Goal: Download file/media

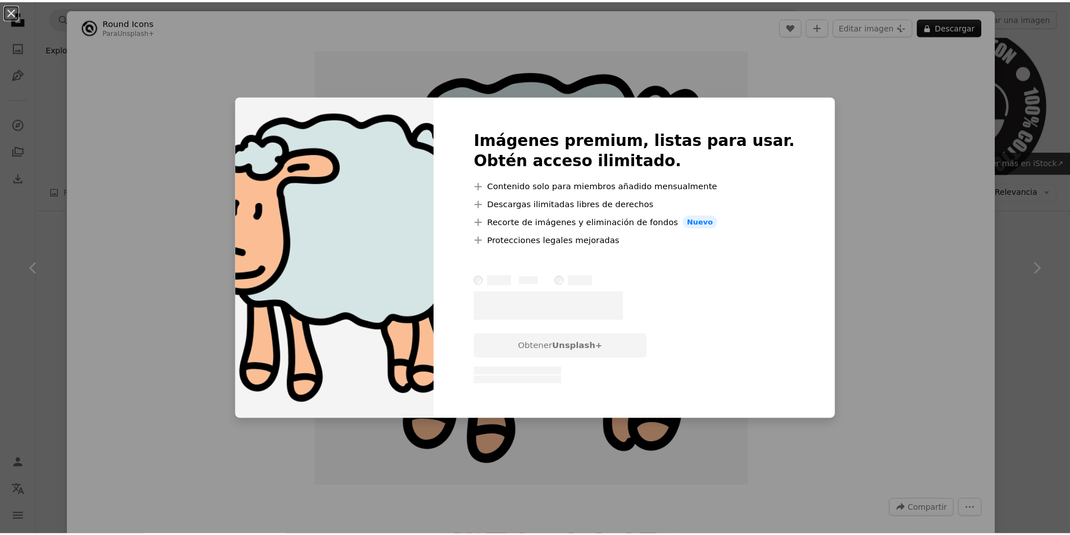
scroll to position [281, 0]
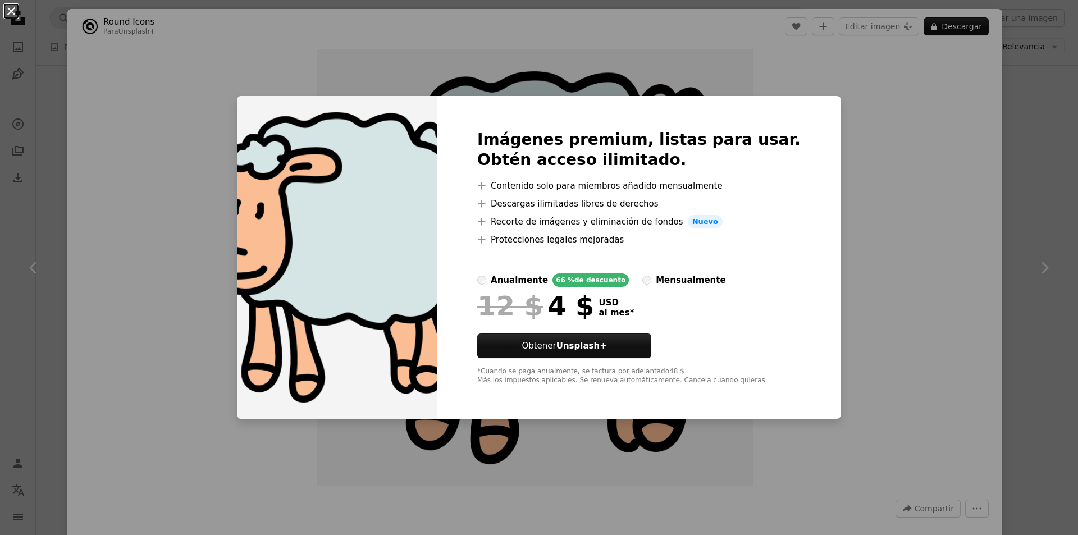
click at [10, 12] on button "An X shape" at bounding box center [10, 10] width 13 height 13
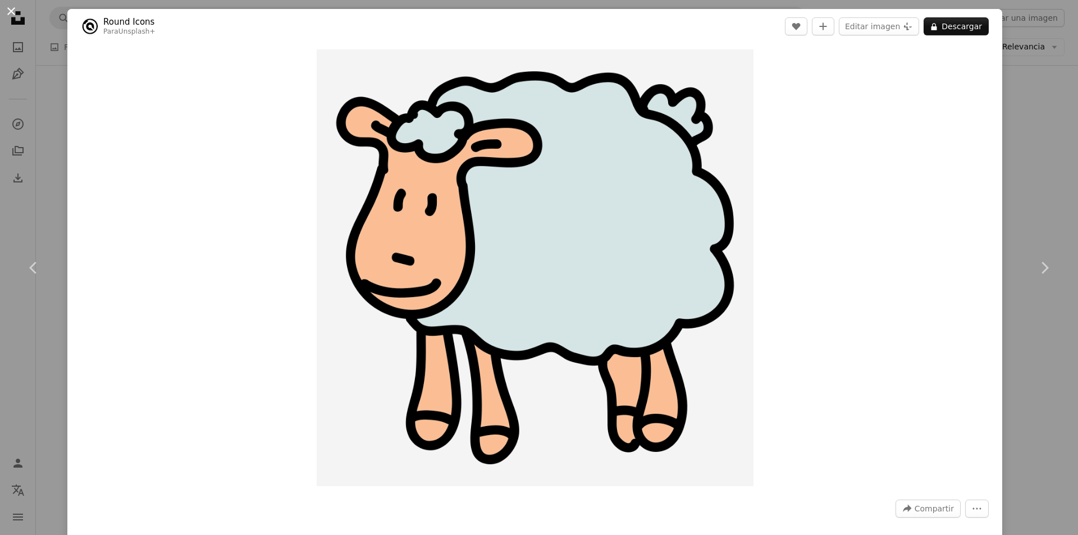
click at [9, 11] on button "An X shape" at bounding box center [10, 10] width 13 height 13
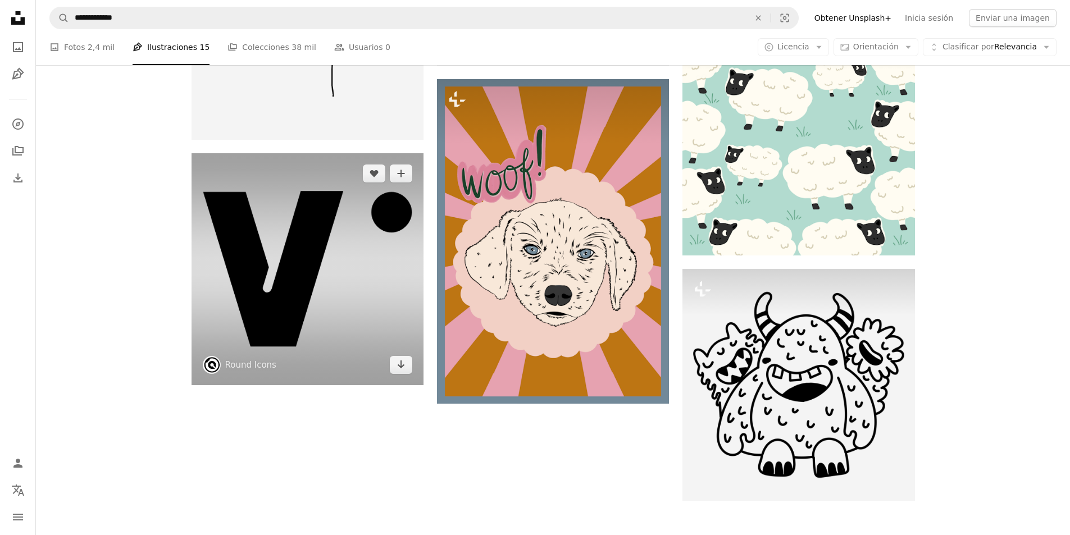
scroll to position [1573, 0]
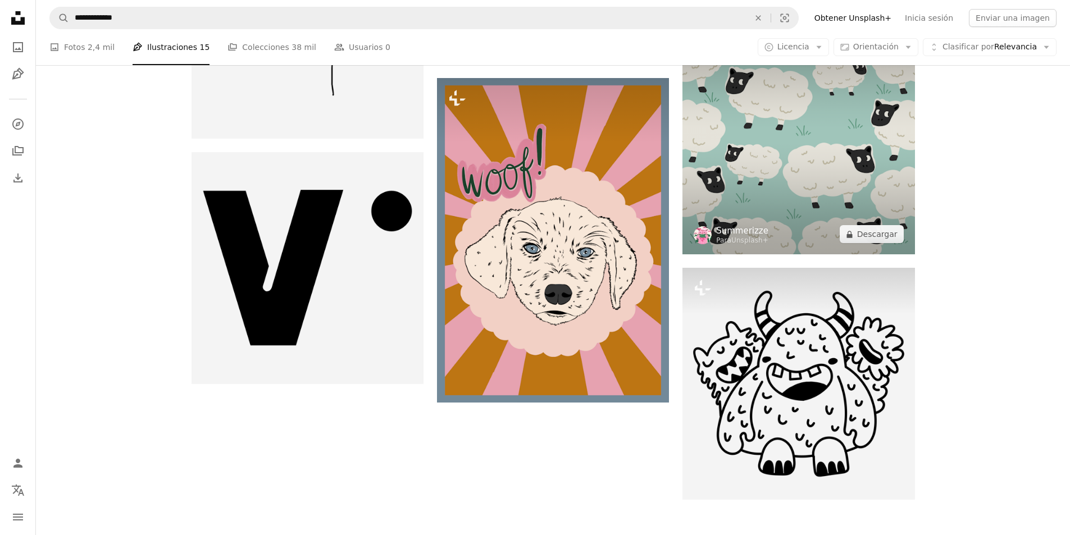
click at [743, 229] on link "Summerizze" at bounding box center [742, 230] width 52 height 11
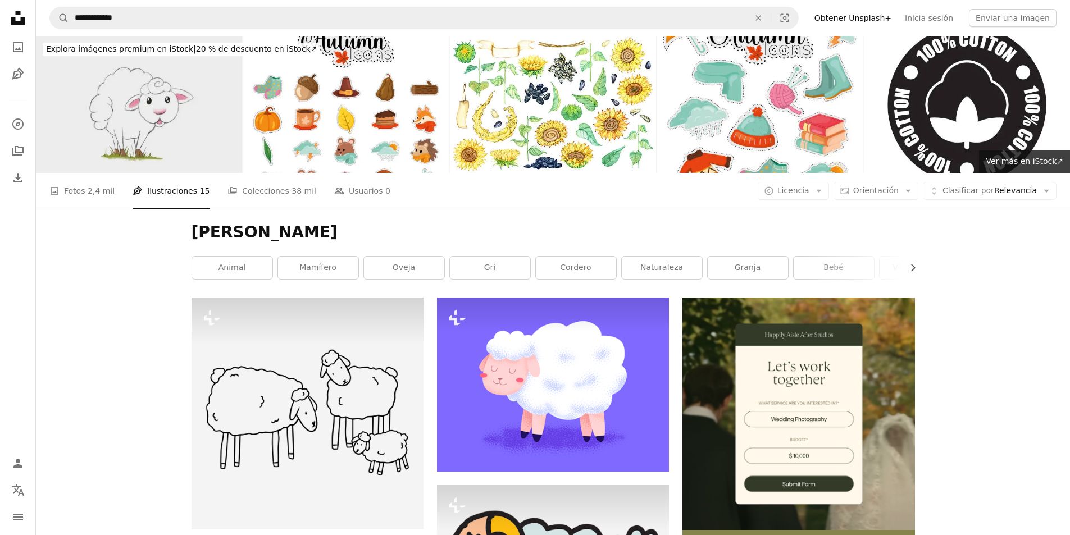
click at [149, 126] on img at bounding box center [139, 104] width 206 height 137
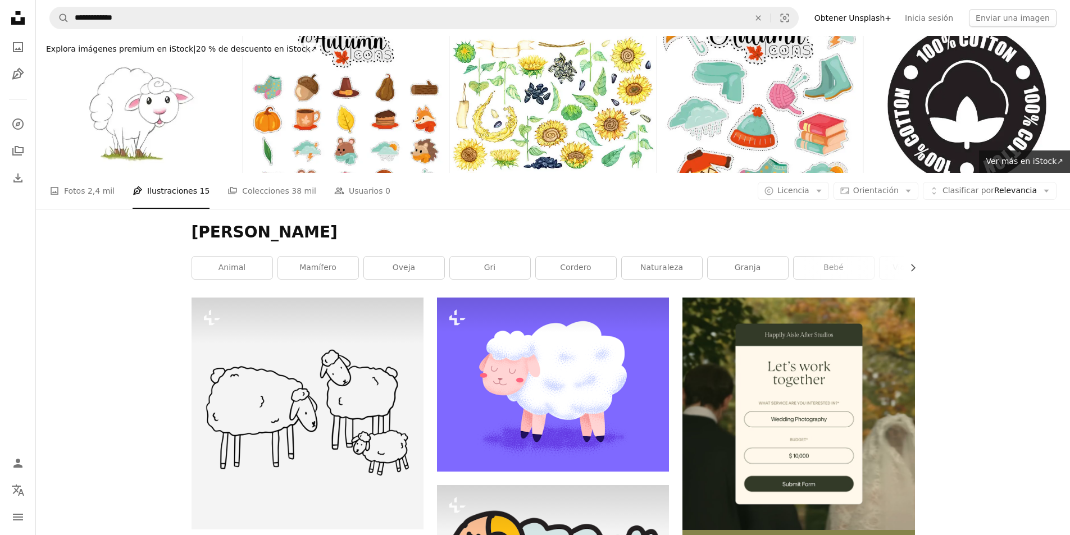
drag, startPoint x: 144, startPoint y: 139, endPoint x: 111, endPoint y: 251, distance: 116.0
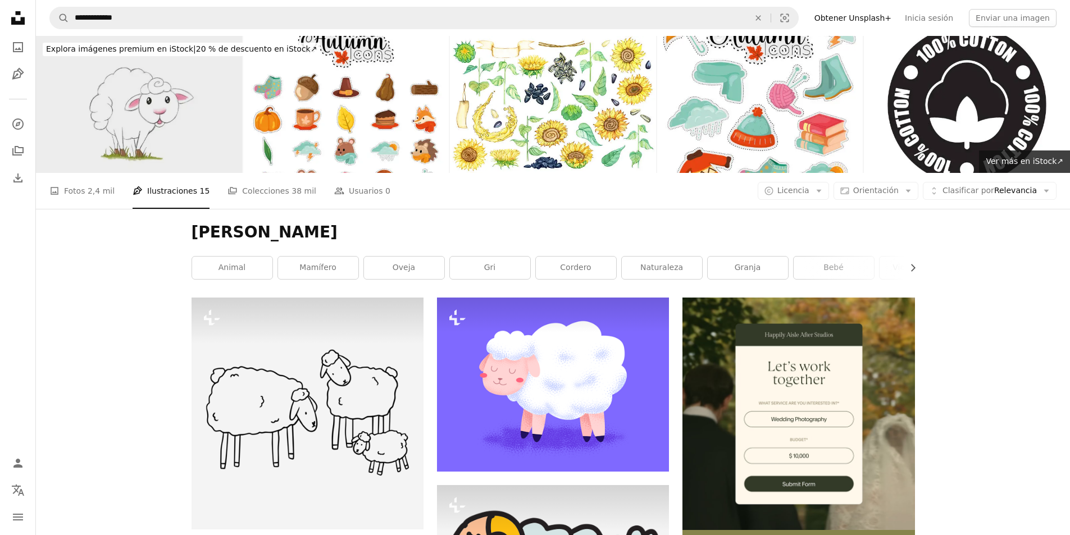
click at [124, 150] on img at bounding box center [139, 104] width 206 height 137
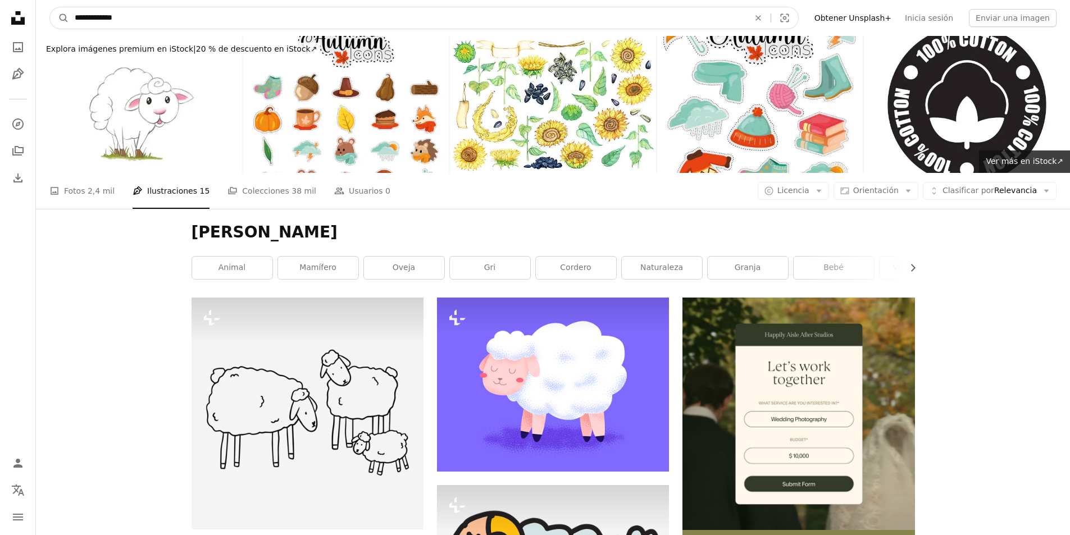
click at [130, 18] on input "**********" at bounding box center [407, 17] width 677 height 21
type input "*"
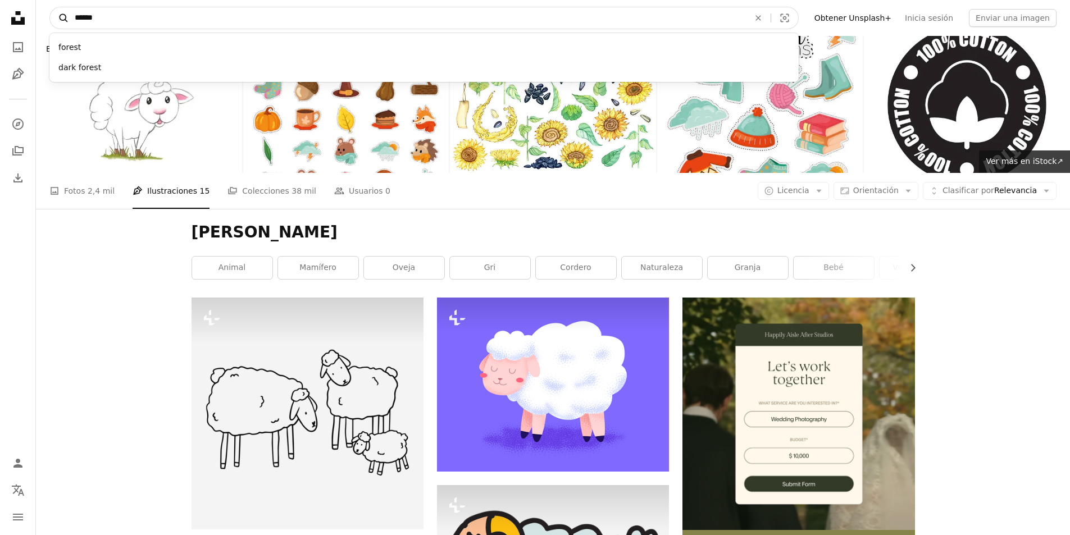
type input "******"
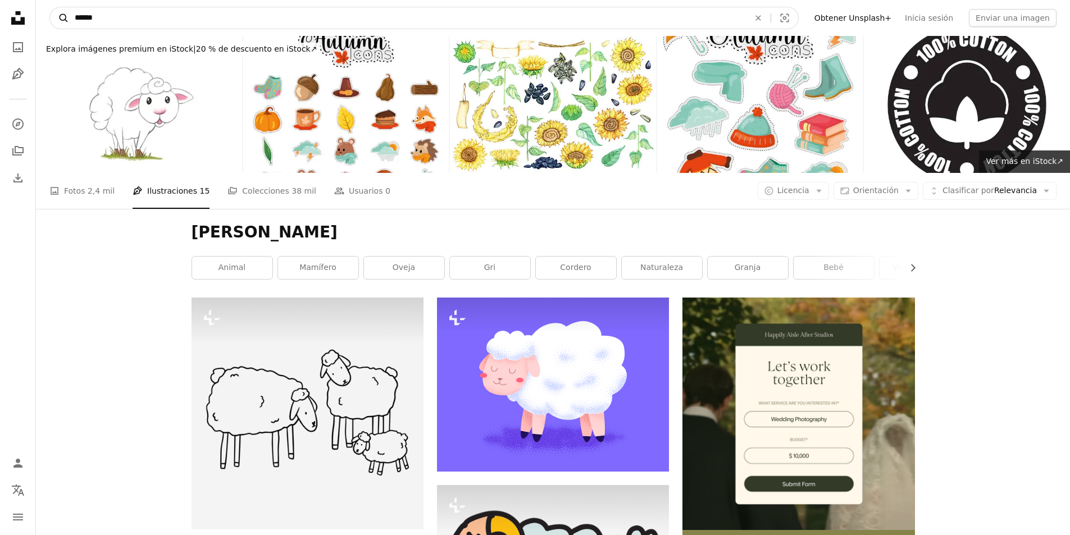
click at [61, 16] on icon "A magnifying glass" at bounding box center [59, 17] width 19 height 11
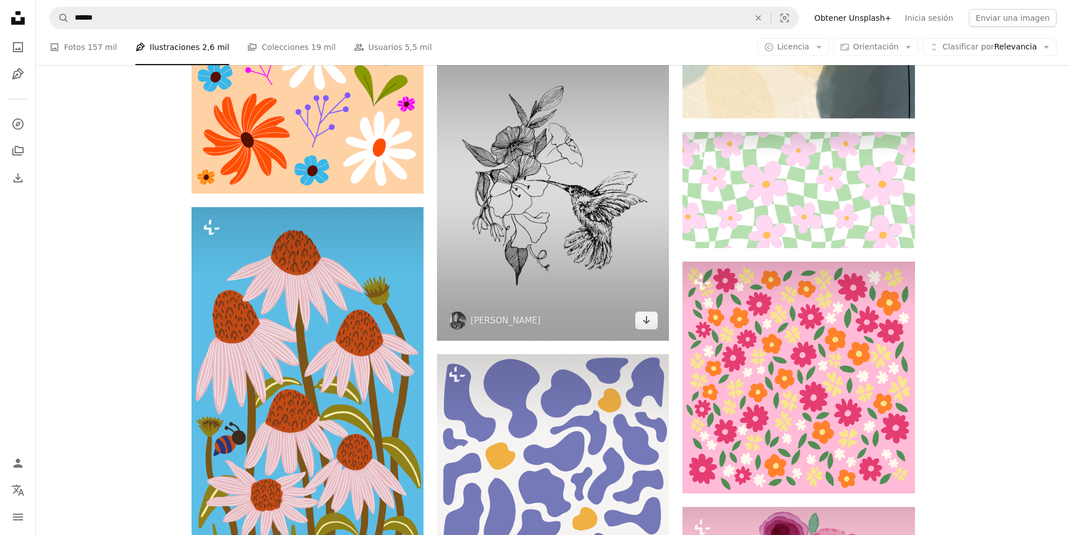
scroll to position [1517, 0]
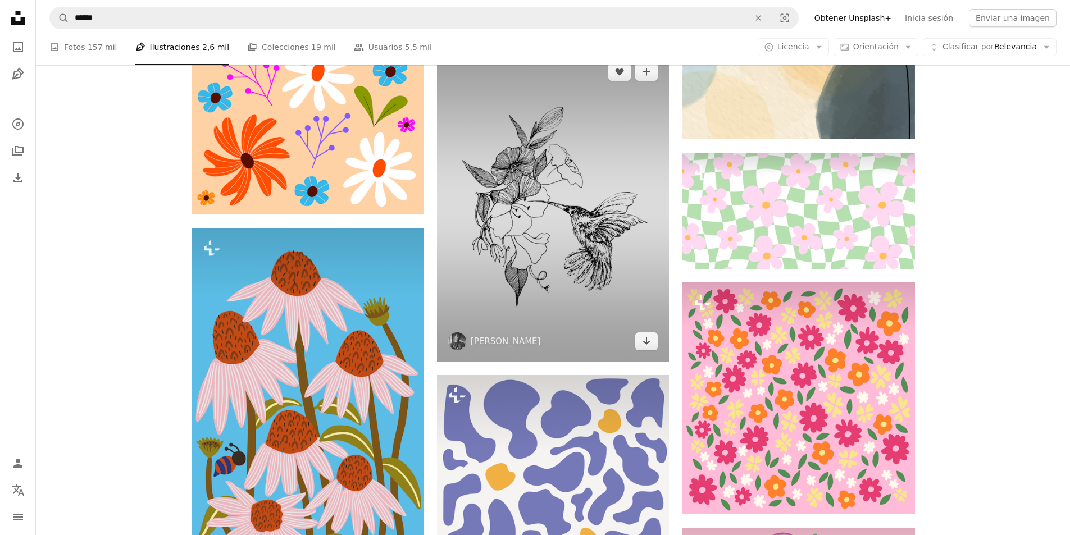
click at [550, 217] on img at bounding box center [553, 206] width 232 height 309
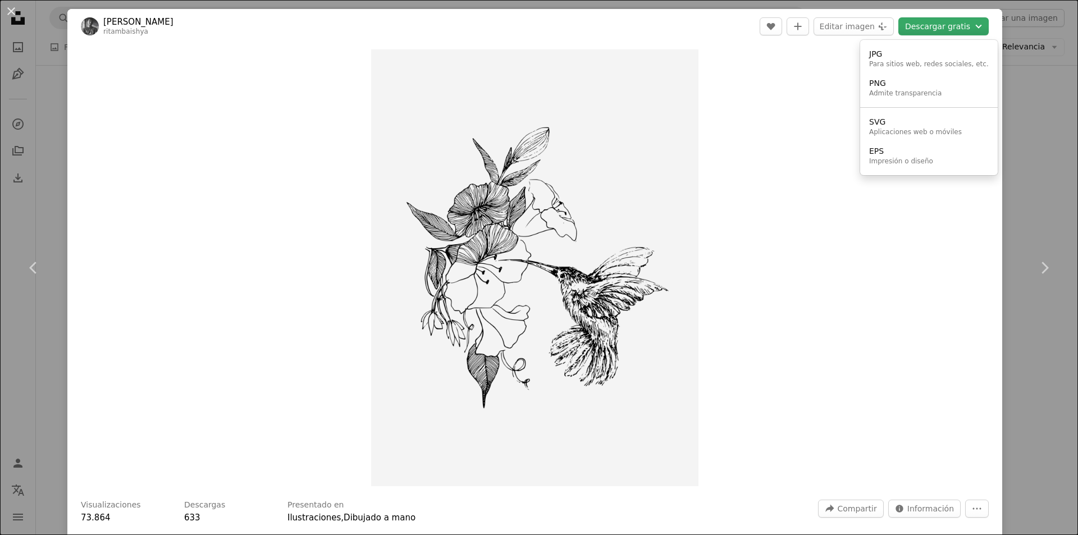
click at [932, 26] on button "Descargar gratis Chevron down" at bounding box center [944, 26] width 90 height 18
click at [920, 158] on div "Impresión o diseño" at bounding box center [901, 161] width 64 height 9
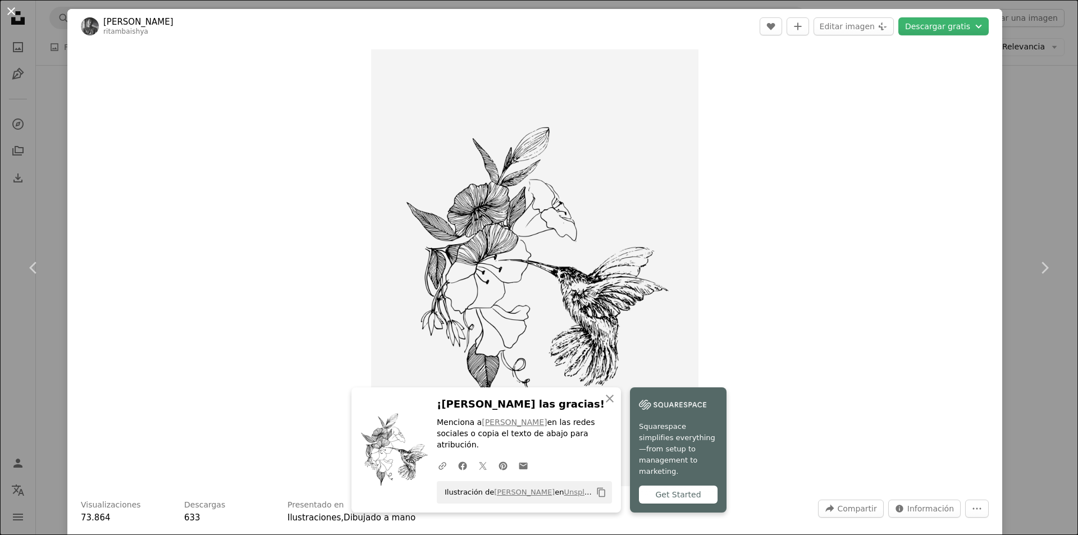
click at [12, 13] on button "An X shape" at bounding box center [10, 10] width 13 height 13
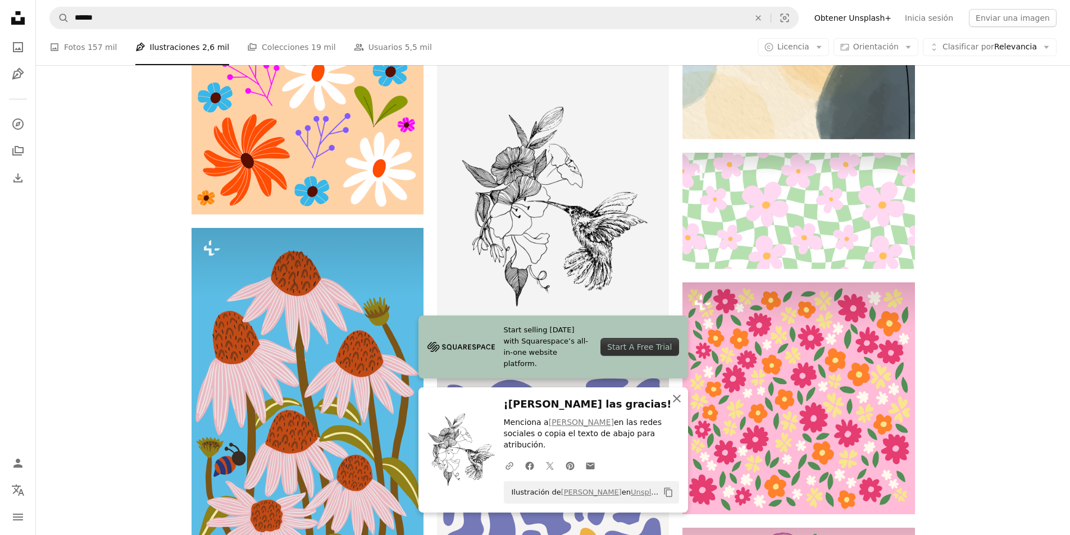
click at [678, 406] on icon "An X shape" at bounding box center [676, 398] width 13 height 13
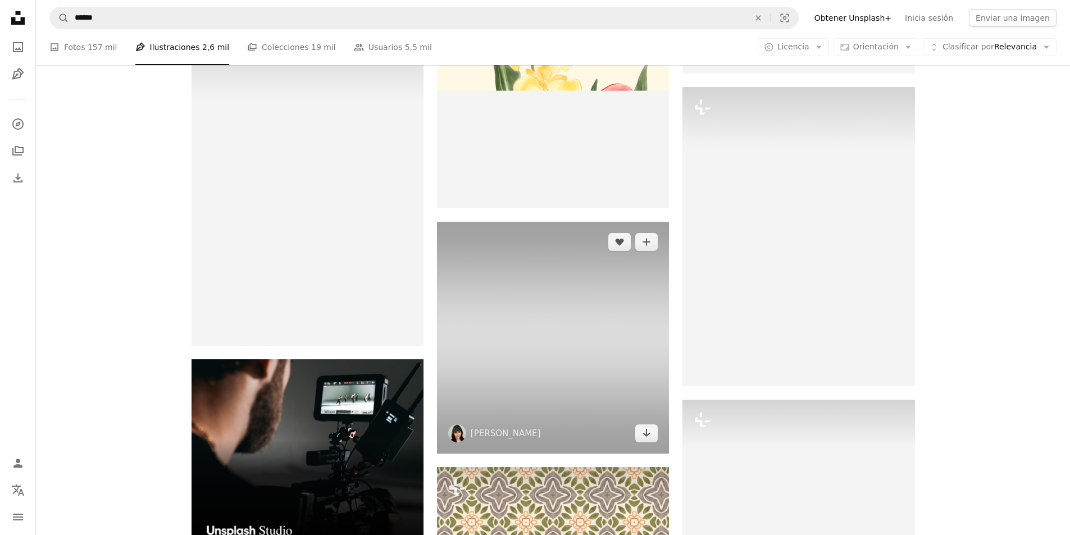
scroll to position [3314, 0]
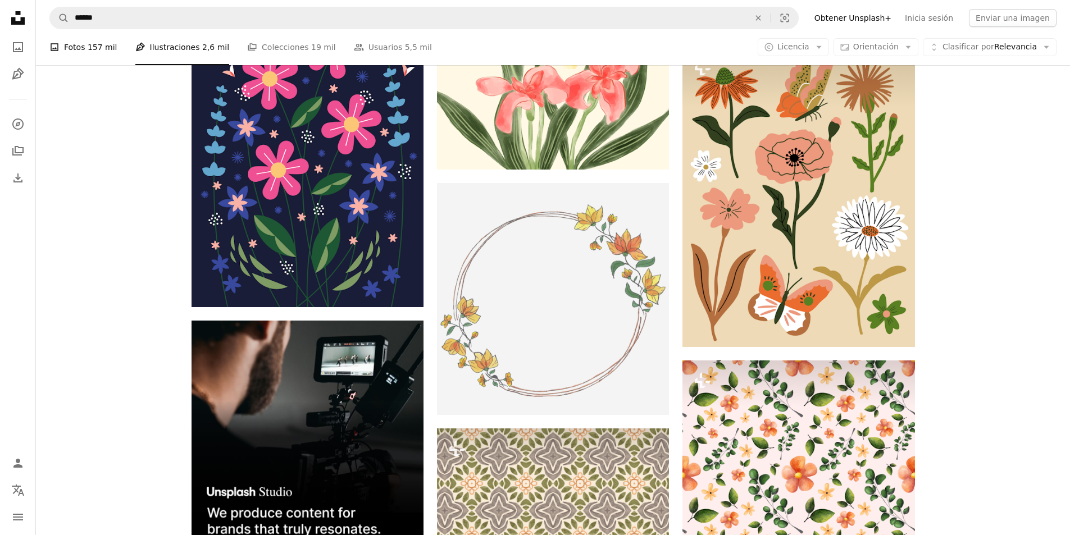
click at [99, 47] on span "157 mil" at bounding box center [103, 47] width 30 height 12
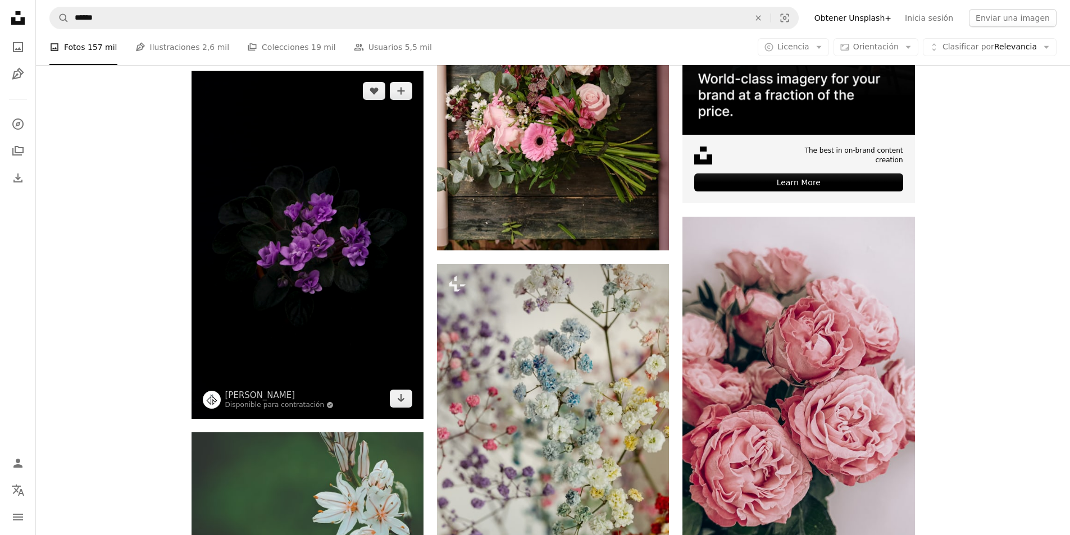
scroll to position [449, 0]
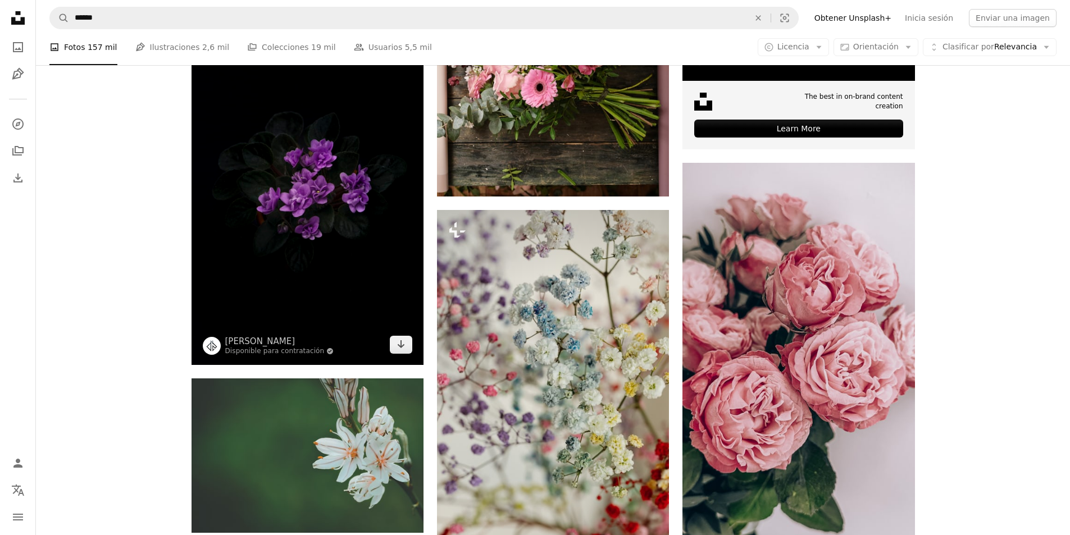
click at [278, 270] on img at bounding box center [308, 191] width 232 height 348
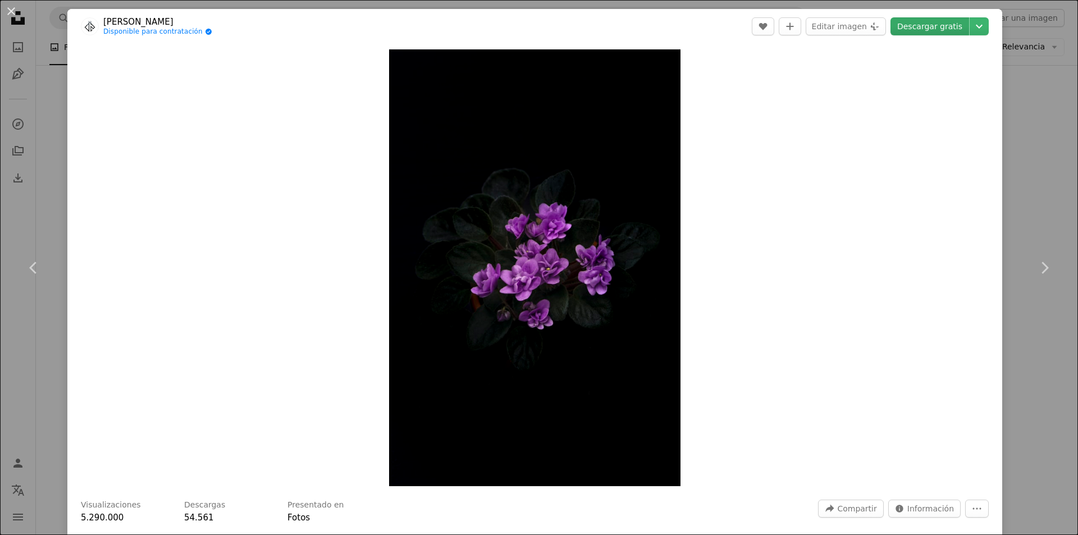
click at [919, 29] on link "Descargar gratis" at bounding box center [930, 26] width 79 height 18
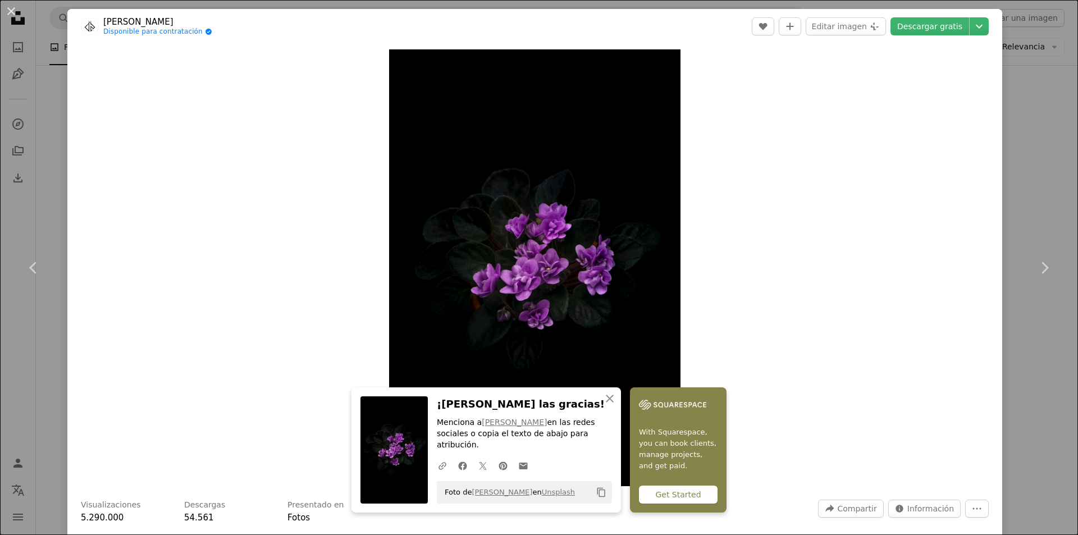
drag, startPoint x: 576, startPoint y: 353, endPoint x: 729, endPoint y: 330, distance: 154.5
click at [729, 330] on div "Zoom in" at bounding box center [534, 268] width 935 height 448
click at [11, 12] on button "An X shape" at bounding box center [10, 10] width 13 height 13
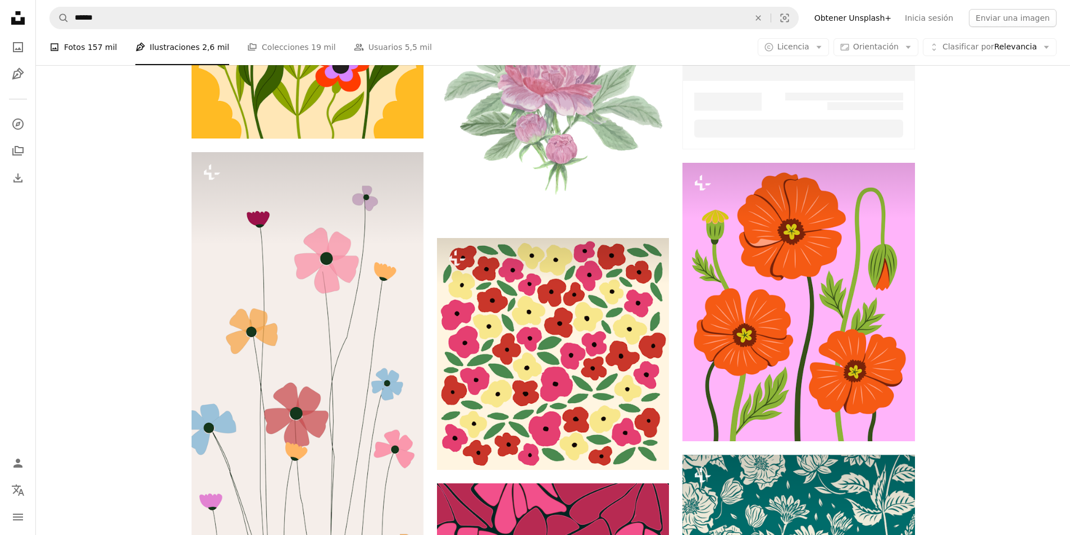
scroll to position [3313, 0]
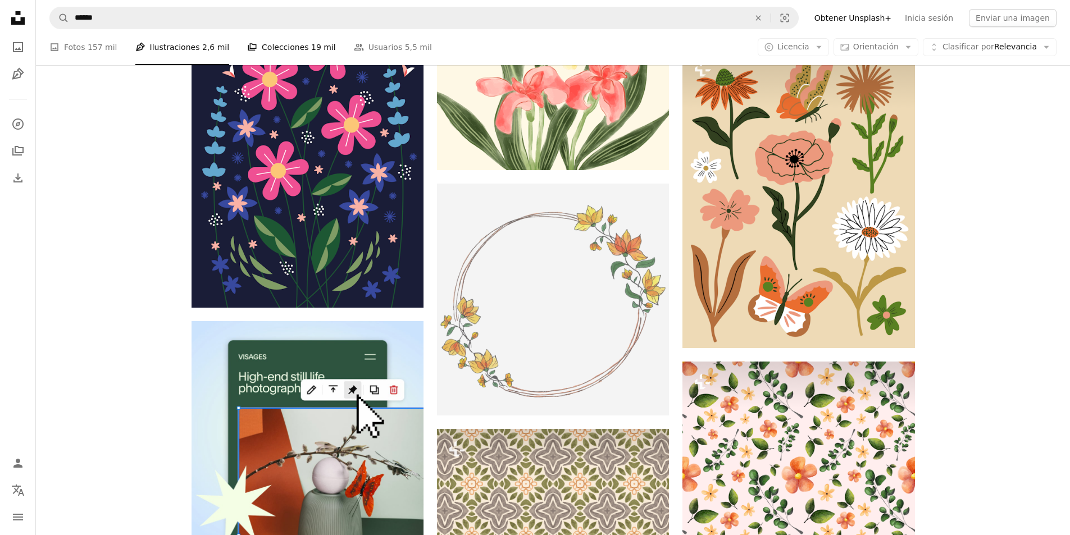
click at [284, 47] on link "A stack of folders Colecciones 19 mil" at bounding box center [291, 47] width 89 height 36
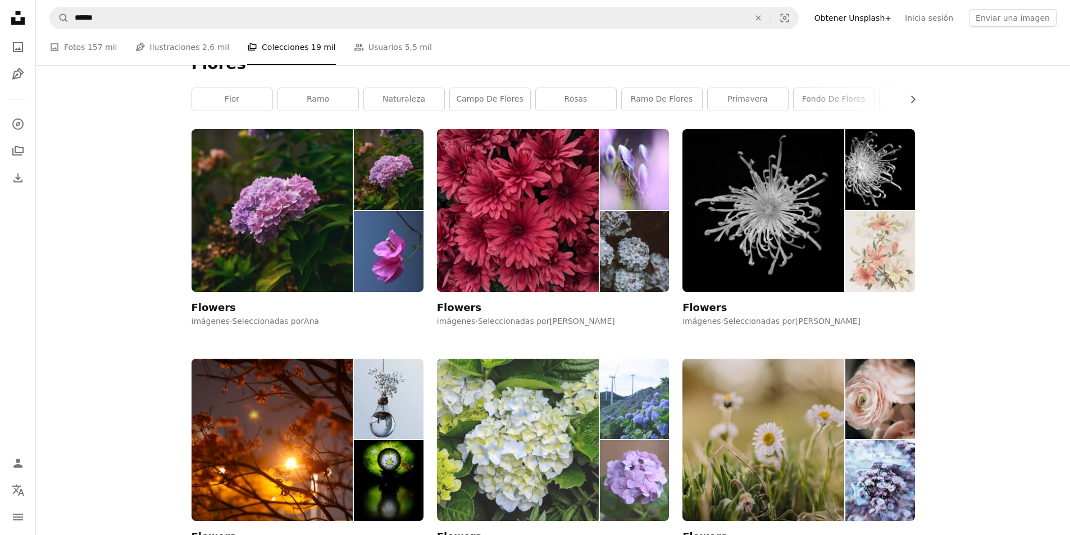
scroll to position [225, 0]
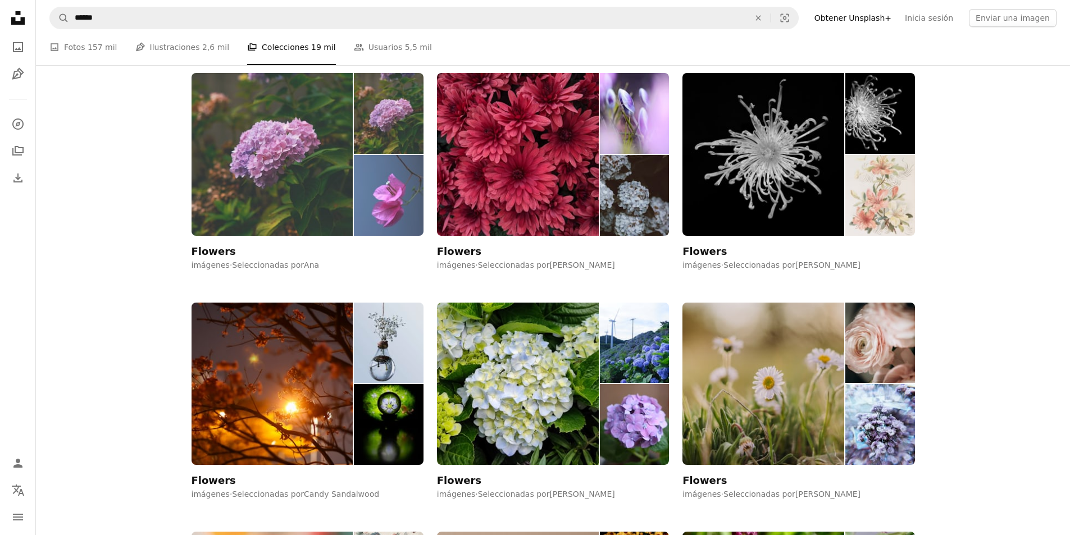
click at [395, 188] on img at bounding box center [388, 195] width 69 height 81
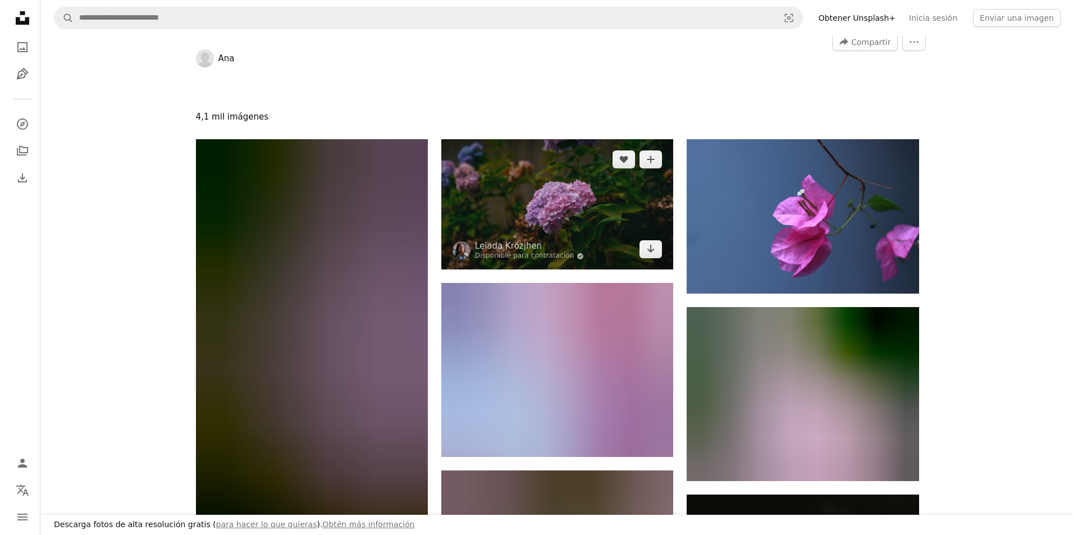
scroll to position [112, 0]
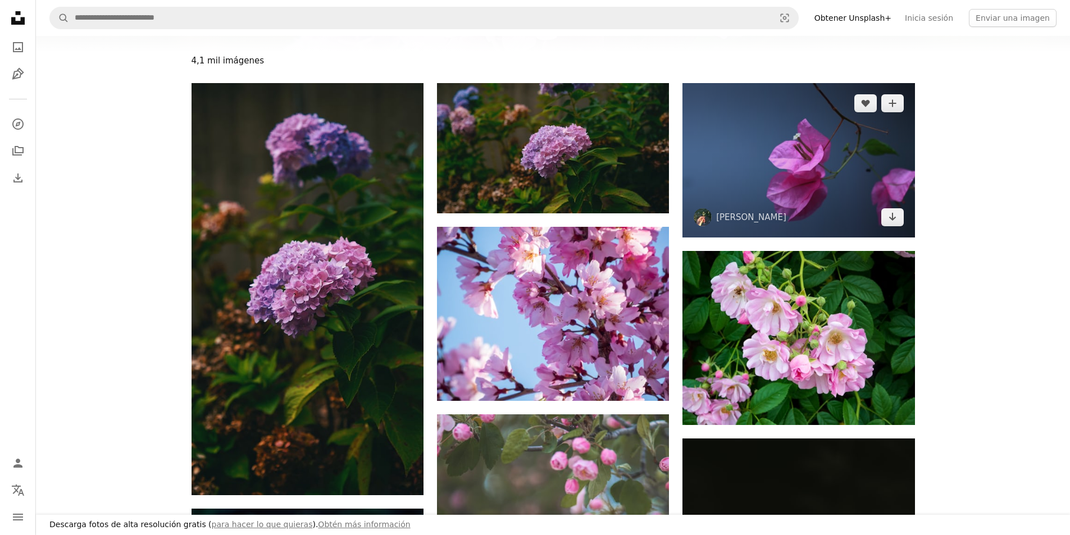
click at [795, 179] on img at bounding box center [798, 160] width 232 height 154
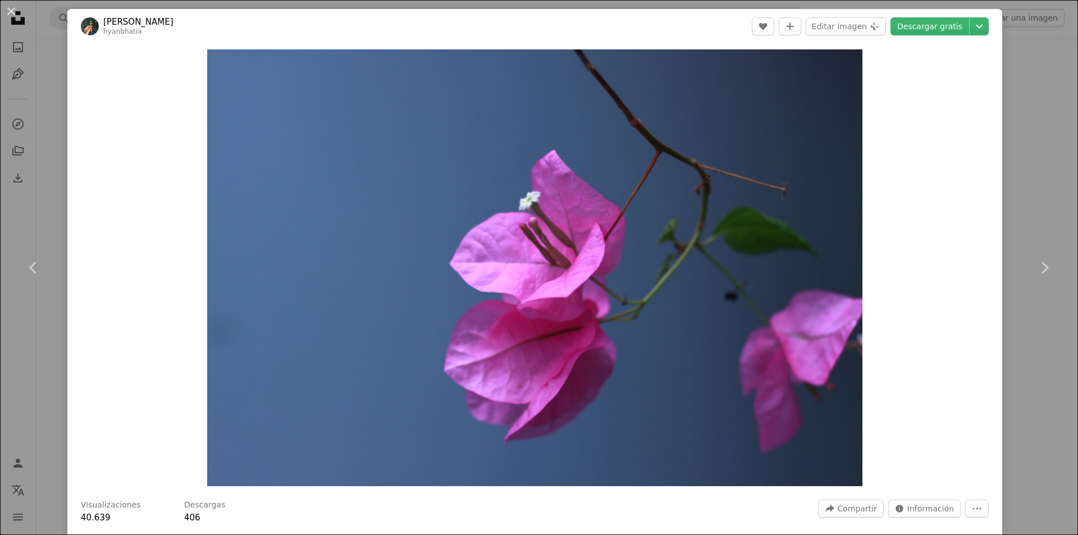
drag, startPoint x: 759, startPoint y: 262, endPoint x: 923, endPoint y: 235, distance: 166.2
click at [923, 235] on div "Zoom in" at bounding box center [534, 268] width 935 height 448
drag, startPoint x: 543, startPoint y: 301, endPoint x: 431, endPoint y: 320, distance: 113.5
click at [431, 320] on img "Ampliar en esta imagen" at bounding box center [534, 267] width 655 height 437
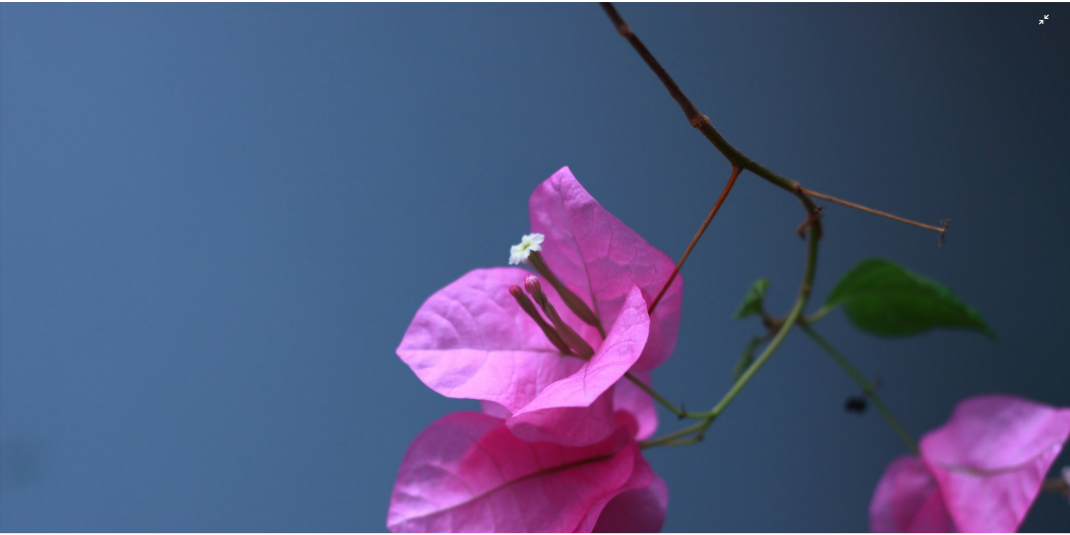
scroll to position [87, 0]
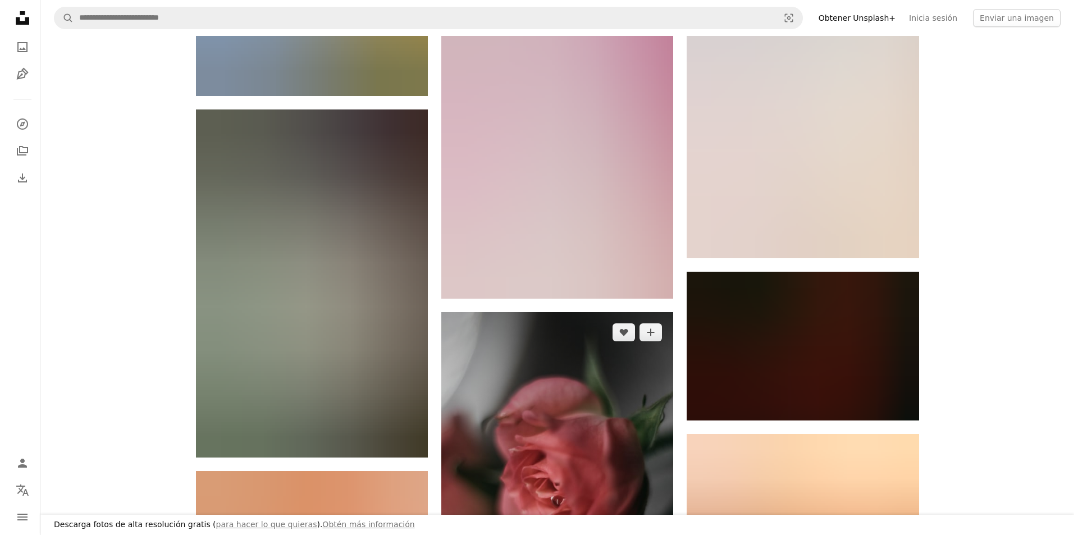
scroll to position [1348, 0]
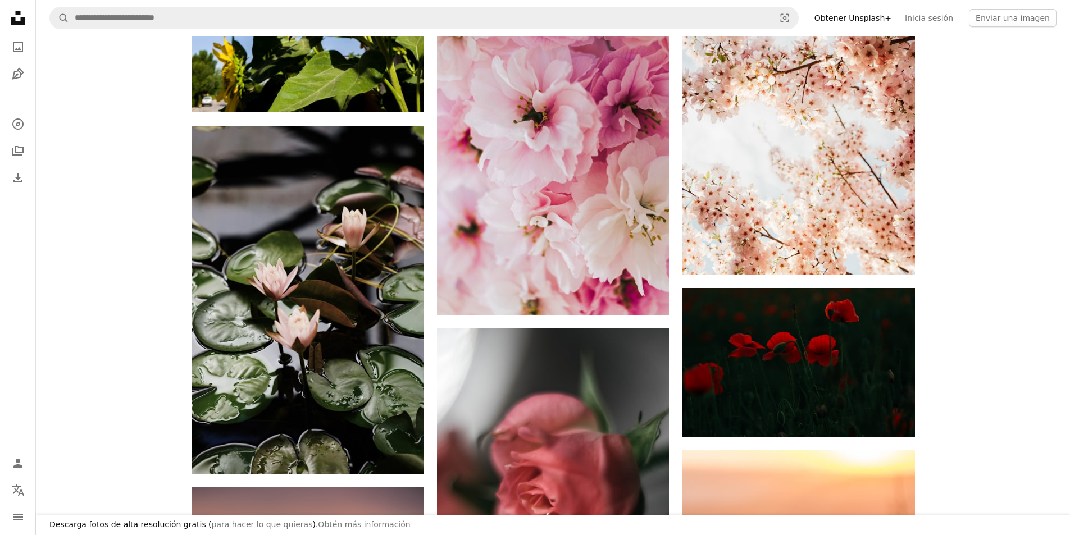
drag, startPoint x: 814, startPoint y: 385, endPoint x: 952, endPoint y: 411, distance: 139.5
click at [823, 384] on img at bounding box center [798, 362] width 232 height 149
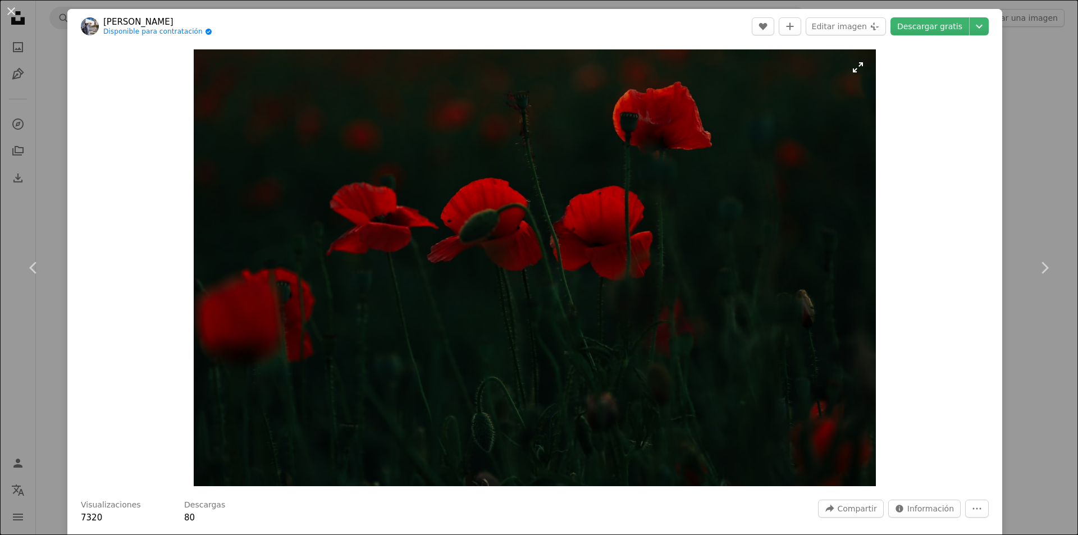
drag, startPoint x: 798, startPoint y: 243, endPoint x: 751, endPoint y: 248, distance: 47.5
click at [751, 248] on img "Ampliar en esta imagen" at bounding box center [535, 267] width 682 height 437
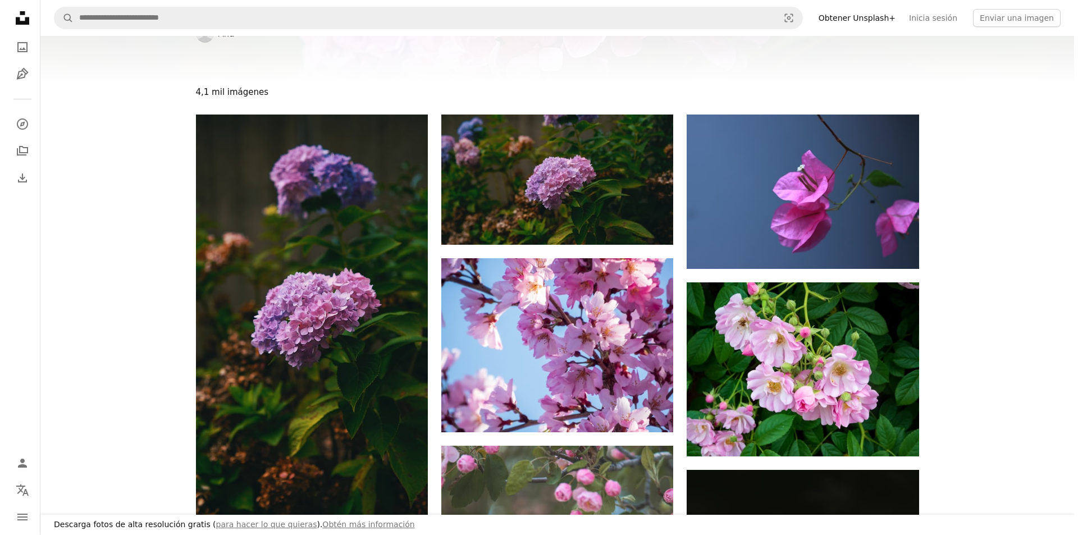
scroll to position [56, 0]
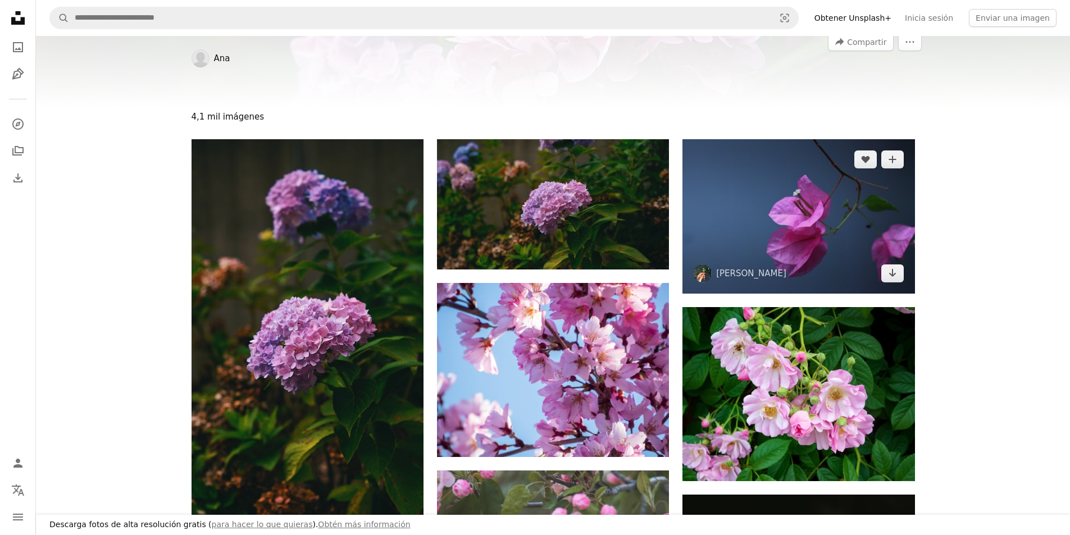
click at [729, 238] on img at bounding box center [798, 216] width 232 height 154
